Goal: Information Seeking & Learning: Learn about a topic

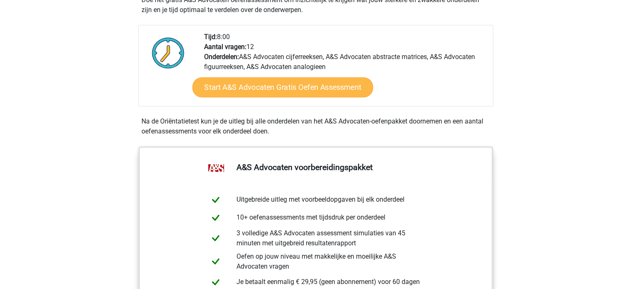
scroll to position [296, 0]
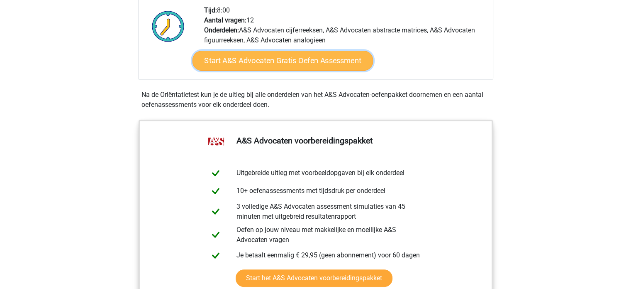
click at [306, 66] on link "Start A&S Advocaten Gratis Oefen Assessment" at bounding box center [282, 61] width 181 height 20
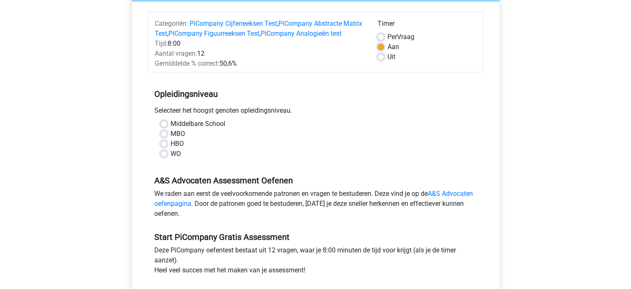
scroll to position [96, 0]
click at [171, 159] on label "WO" at bounding box center [176, 154] width 10 height 10
click at [162, 157] on input "WO" at bounding box center [164, 153] width 7 height 8
radio input "true"
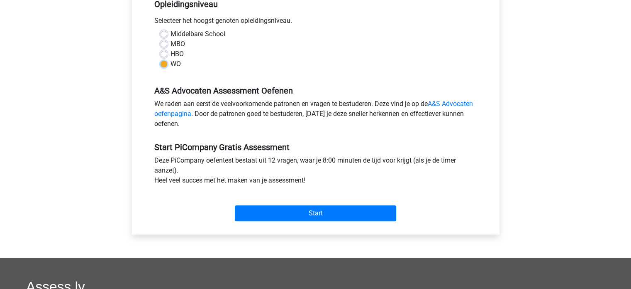
scroll to position [187, 0]
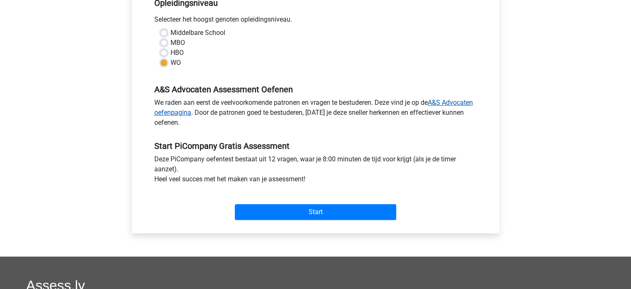
click at [438, 108] on link "A&S Advocaten oefenpagina" at bounding box center [313, 107] width 319 height 18
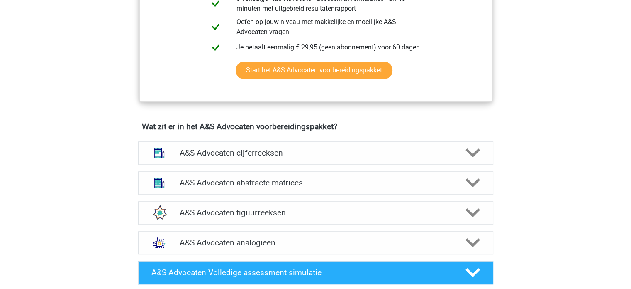
scroll to position [620, 0]
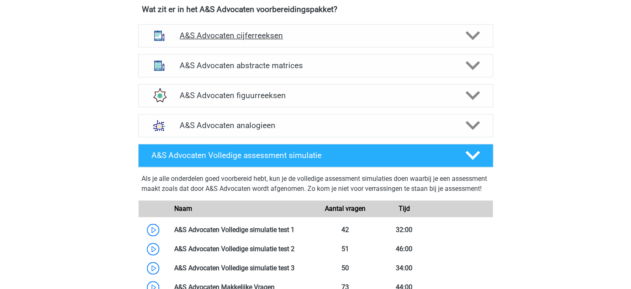
click at [473, 33] on icon at bounding box center [473, 35] width 15 height 15
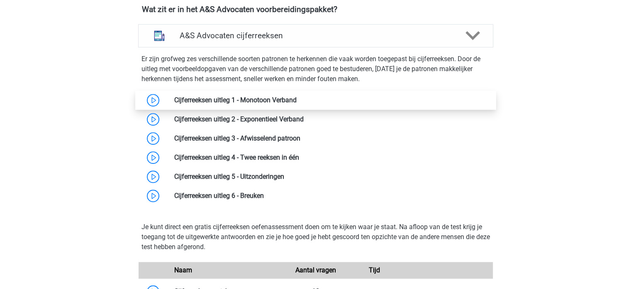
click at [297, 100] on link at bounding box center [297, 100] width 0 height 8
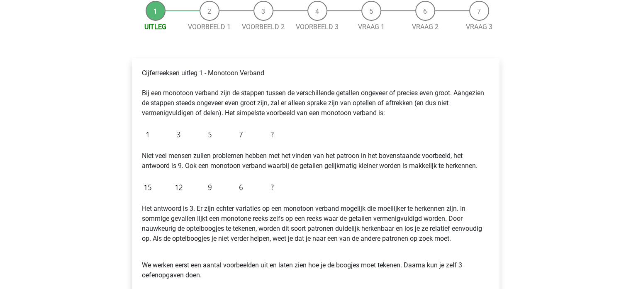
scroll to position [86, 0]
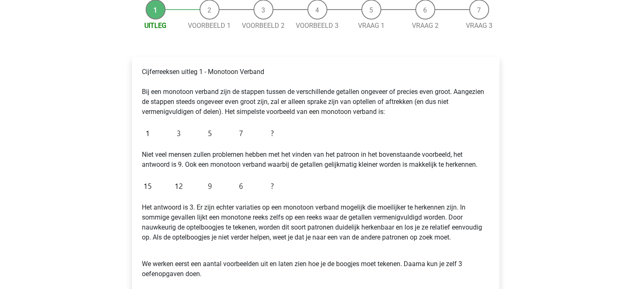
click at [269, 134] on img at bounding box center [210, 133] width 136 height 20
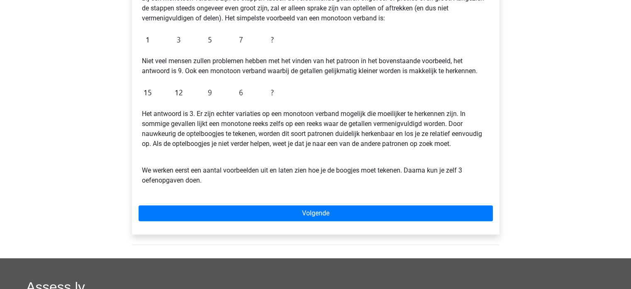
scroll to position [181, 0]
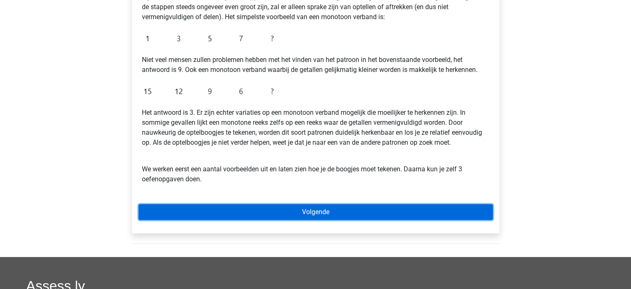
click at [297, 206] on link "Volgende" at bounding box center [316, 212] width 355 height 16
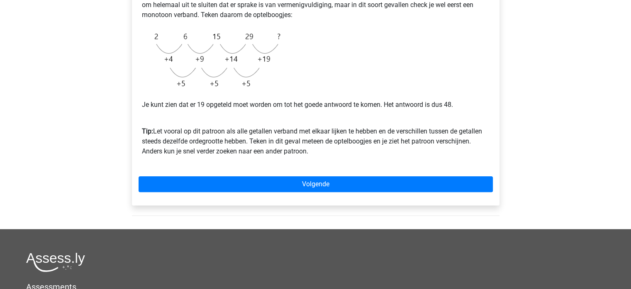
scroll to position [219, 0]
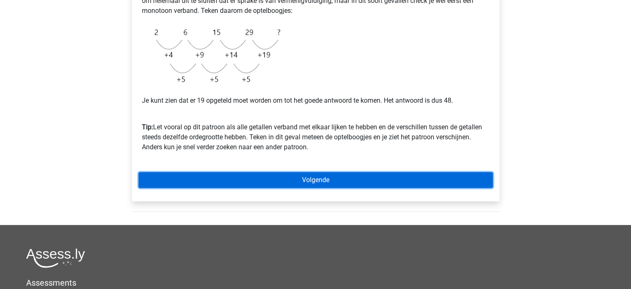
click at [316, 186] on link "Volgende" at bounding box center [316, 180] width 355 height 16
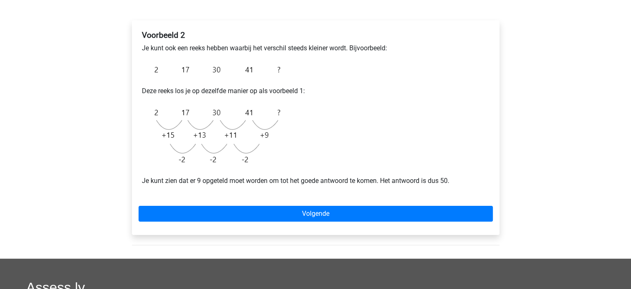
scroll to position [123, 0]
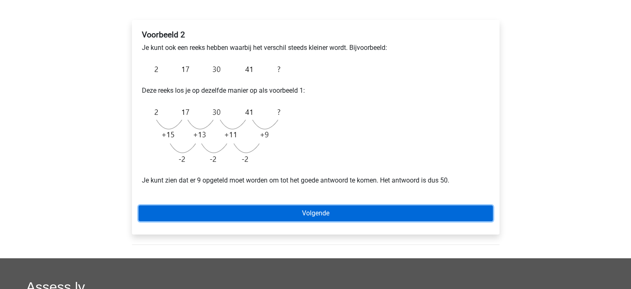
click at [318, 209] on link "Volgende" at bounding box center [316, 213] width 355 height 16
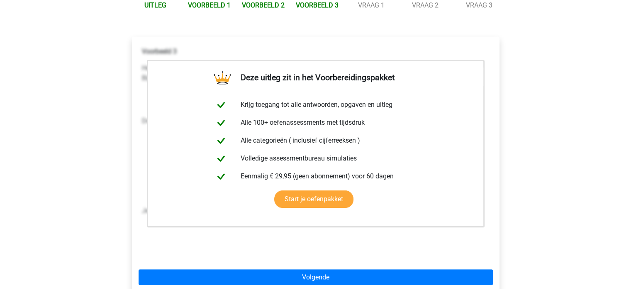
scroll to position [99, 0]
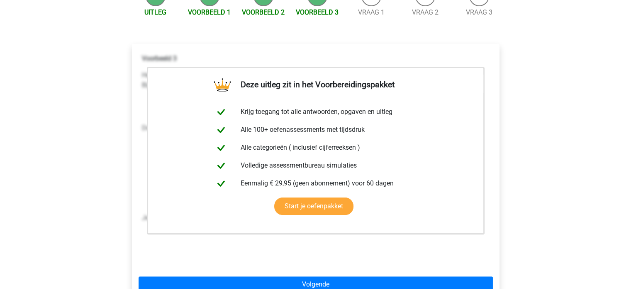
click at [380, 246] on div "Voorbeeld 3 Hetzelfde soort reeks kun je ook tegenkomen bij een reeks waar de g…" at bounding box center [316, 158] width 355 height 216
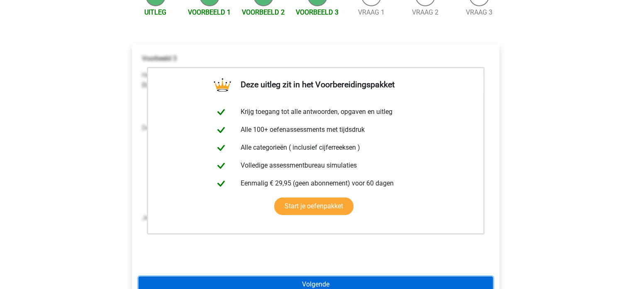
click at [342, 280] on link "Volgende" at bounding box center [316, 284] width 355 height 16
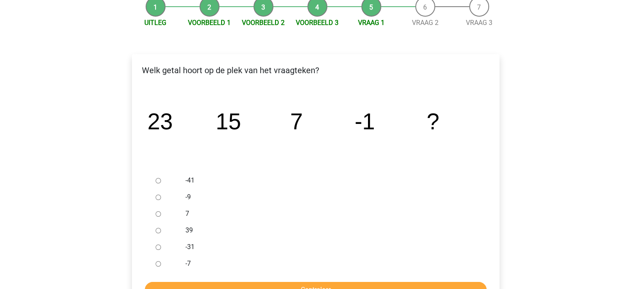
scroll to position [89, 0]
click at [157, 196] on input "-9" at bounding box center [158, 196] width 5 height 5
radio input "true"
click at [247, 282] on input "Controleer" at bounding box center [316, 289] width 342 height 16
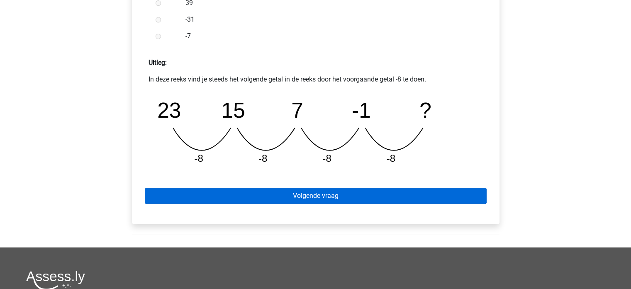
scroll to position [327, 0]
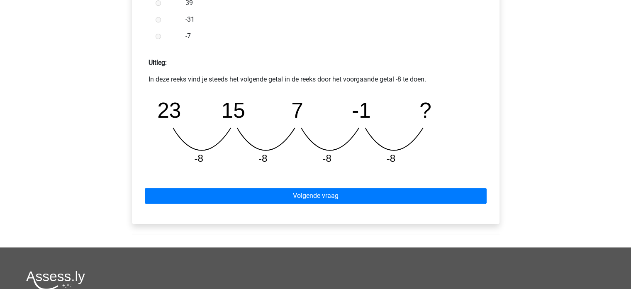
click at [321, 211] on div "Volgende vraag" at bounding box center [316, 194] width 355 height 46
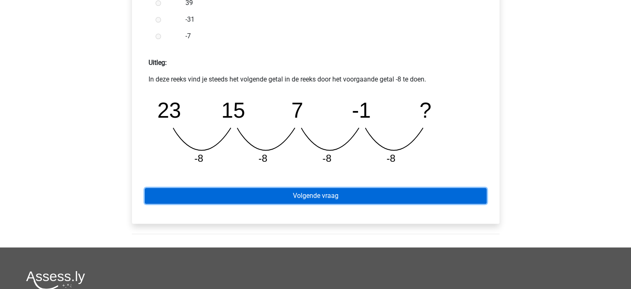
click at [304, 189] on link "Volgende vraag" at bounding box center [316, 196] width 342 height 16
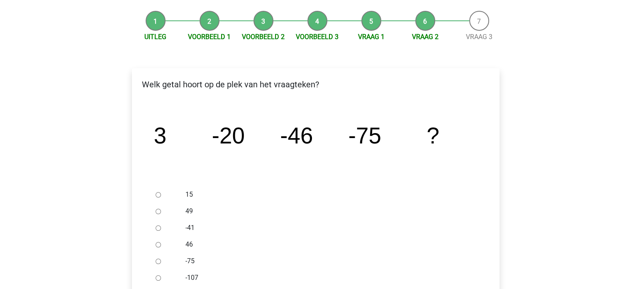
scroll to position [135, 0]
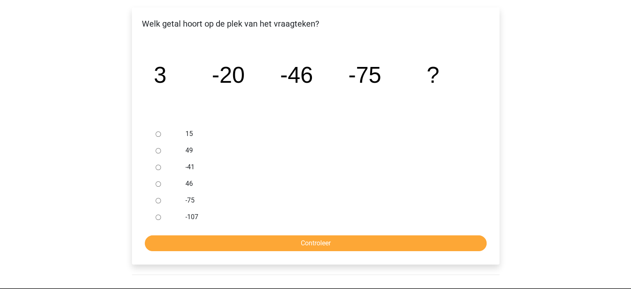
click at [156, 215] on input "-107" at bounding box center [158, 216] width 5 height 5
radio input "true"
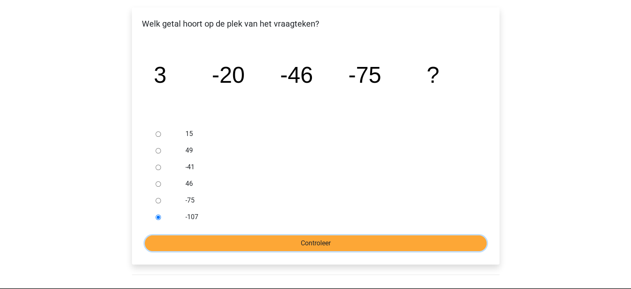
click at [247, 242] on input "Controleer" at bounding box center [316, 243] width 342 height 16
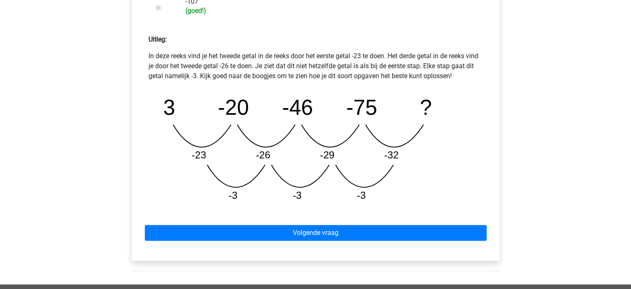
scroll to position [353, 0]
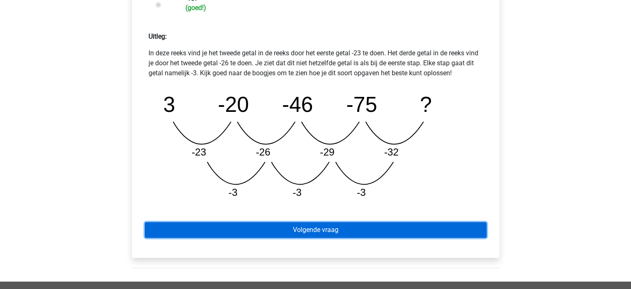
click at [294, 232] on link "Volgende vraag" at bounding box center [316, 230] width 342 height 16
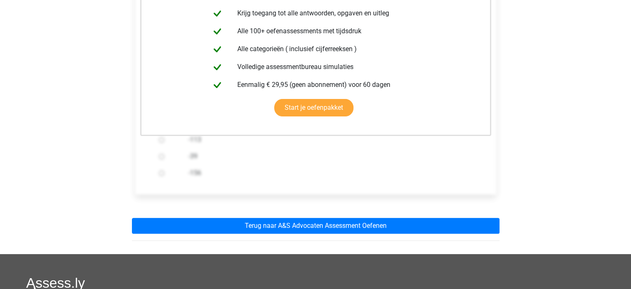
scroll to position [195, 0]
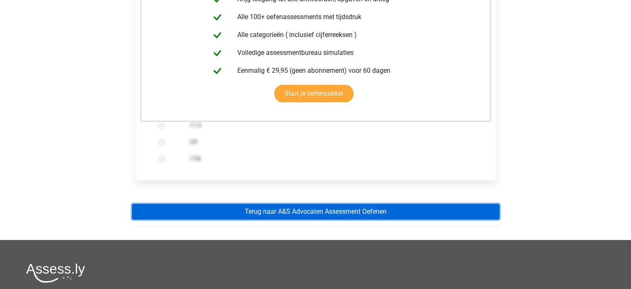
click at [318, 212] on link "Terug naar A&S Advocaten Assessment Oefenen" at bounding box center [316, 211] width 368 height 16
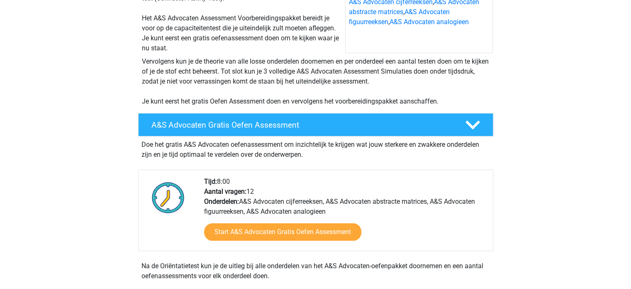
scroll to position [144, 0]
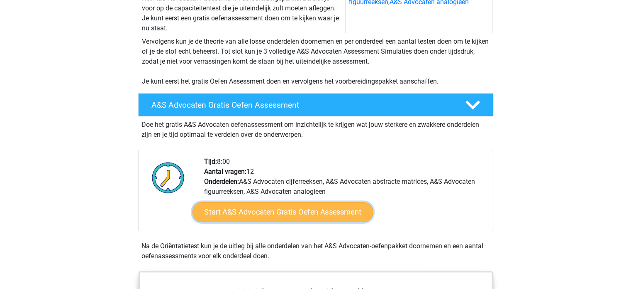
click at [276, 208] on link "Start A&S Advocaten Gratis Oefen Assessment" at bounding box center [282, 212] width 181 height 20
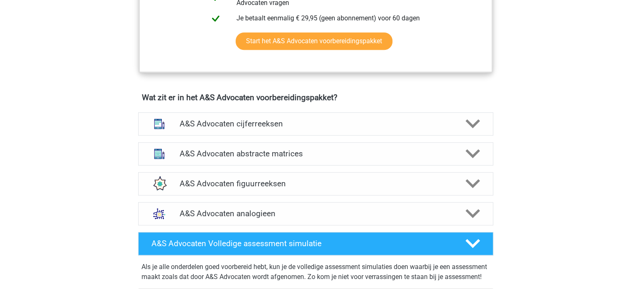
scroll to position [534, 0]
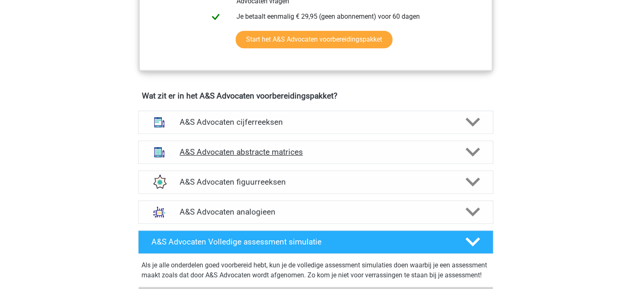
click at [312, 158] on div "A&S Advocaten abstracte matrices" at bounding box center [315, 151] width 355 height 23
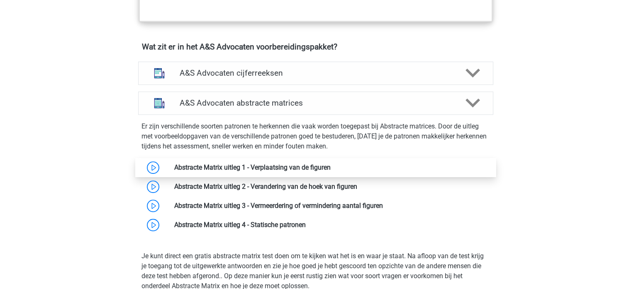
scroll to position [587, 0]
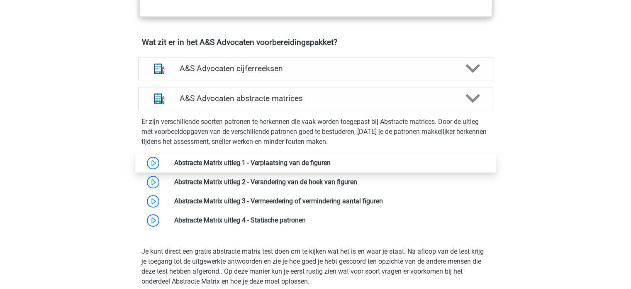
click at [331, 161] on link at bounding box center [331, 163] width 0 height 8
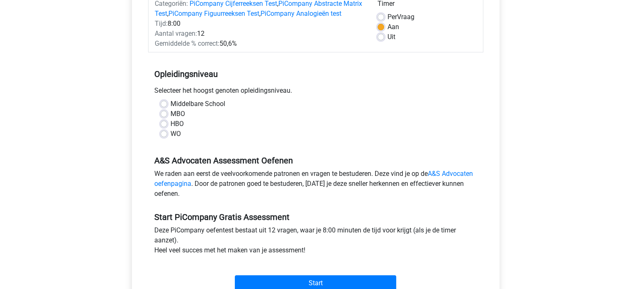
scroll to position [117, 0]
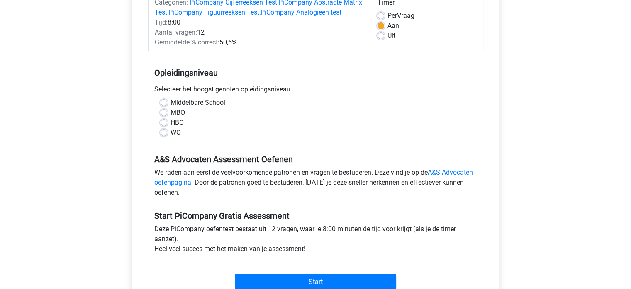
click at [171, 137] on label "WO" at bounding box center [176, 132] width 10 height 10
click at [164, 136] on input "WO" at bounding box center [164, 131] width 7 height 8
radio input "true"
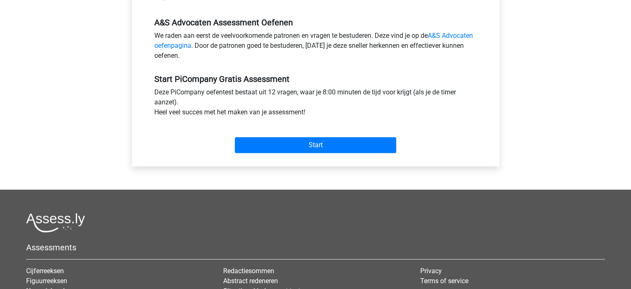
scroll to position [257, 0]
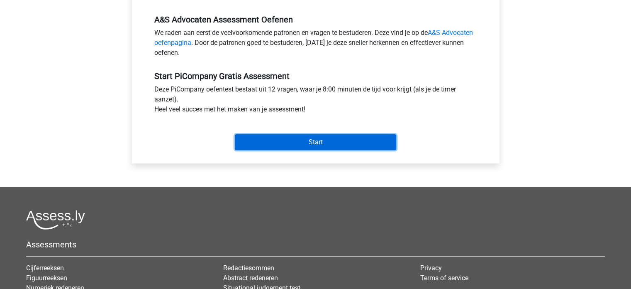
click at [308, 146] on input "Start" at bounding box center [316, 142] width 162 height 16
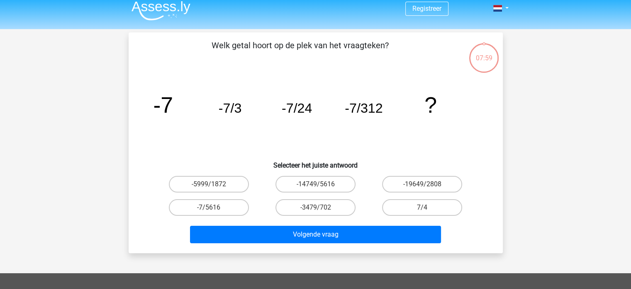
scroll to position [5, 0]
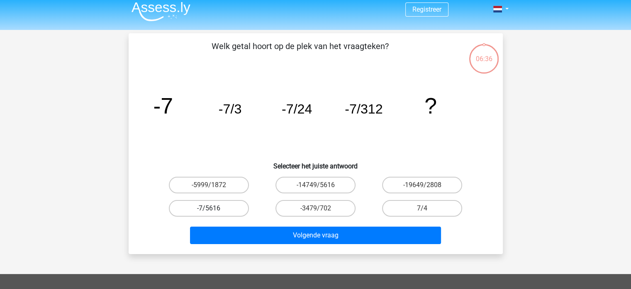
click at [200, 205] on label "-7/5616" at bounding box center [209, 208] width 80 height 17
click at [209, 208] on input "-7/5616" at bounding box center [211, 210] width 5 height 5
radio input "true"
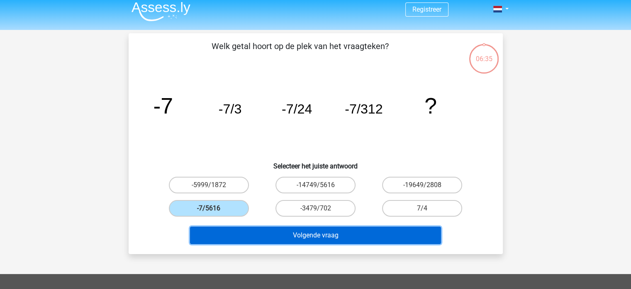
click at [316, 235] on button "Volgende vraag" at bounding box center [315, 234] width 251 height 17
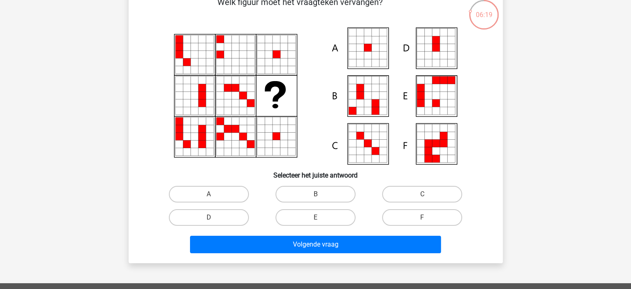
scroll to position [0, 0]
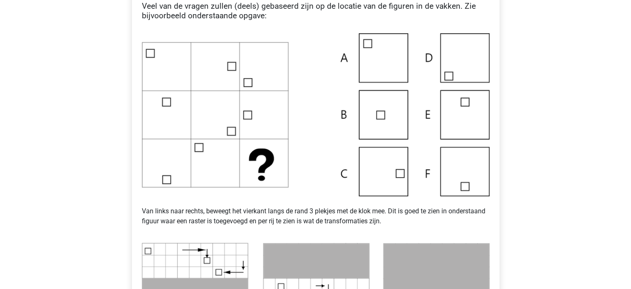
scroll to position [185, 0]
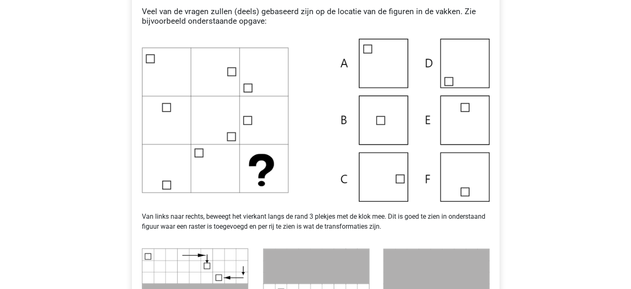
click at [384, 180] on img at bounding box center [316, 120] width 348 height 163
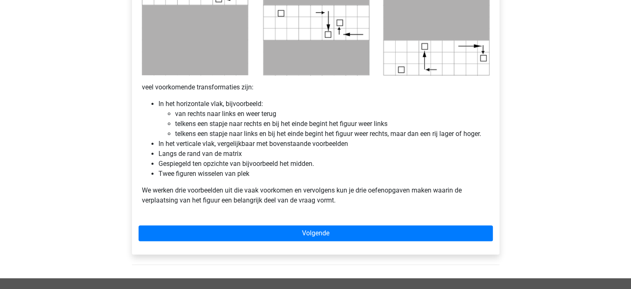
scroll to position [463, 0]
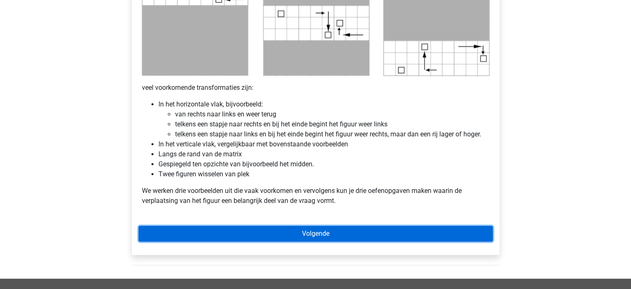
click at [363, 237] on link "Volgende" at bounding box center [316, 233] width 355 height 16
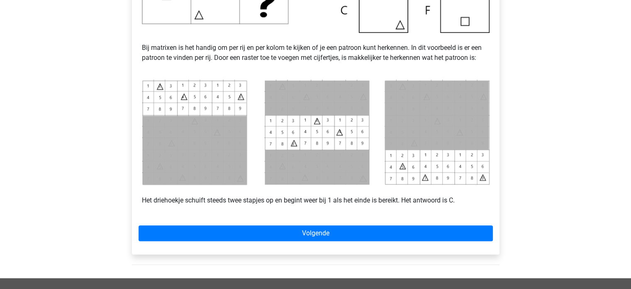
scroll to position [325, 0]
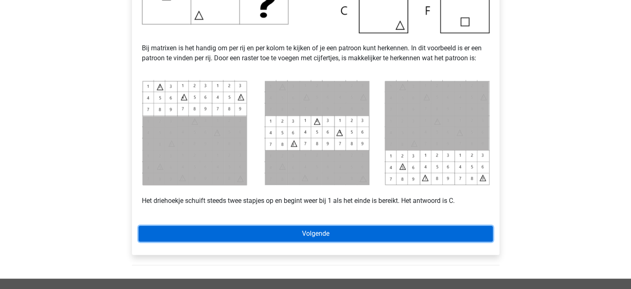
click at [348, 234] on link "Volgende" at bounding box center [316, 233] width 355 height 16
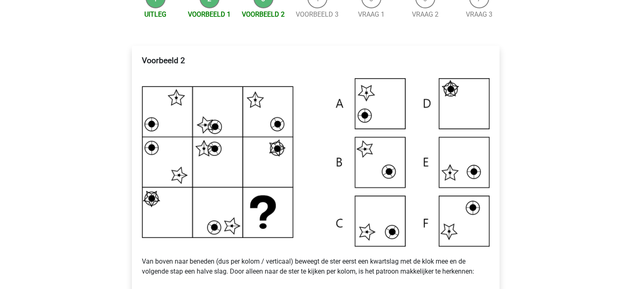
scroll to position [117, 0]
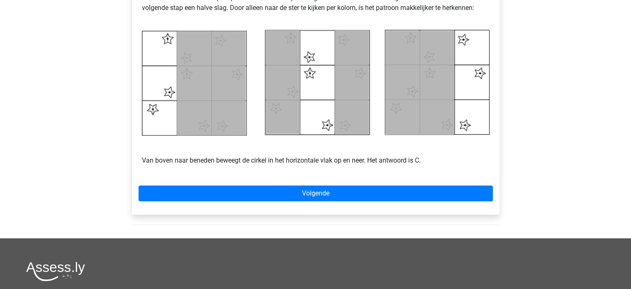
scroll to position [380, 0]
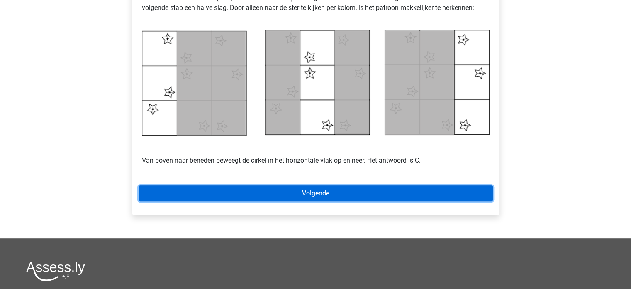
click at [352, 199] on link "Volgende" at bounding box center [316, 193] width 355 height 16
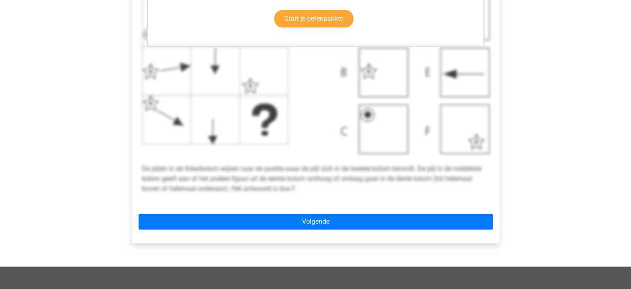
scroll to position [389, 0]
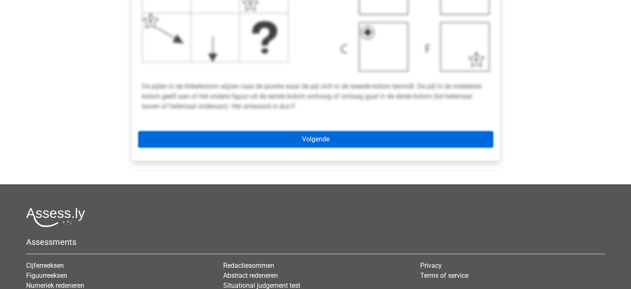
click at [330, 133] on link "Volgende" at bounding box center [316, 139] width 355 height 16
